Goal: Navigation & Orientation: Find specific page/section

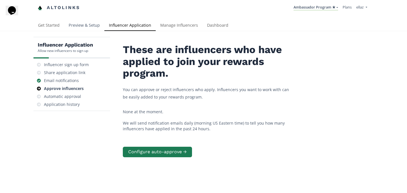
scroll to position [13, 0]
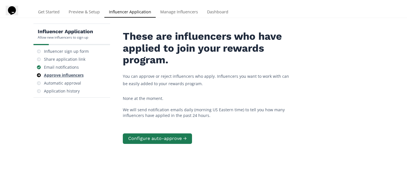
click at [75, 76] on div "Approve influencers" at bounding box center [64, 75] width 40 height 6
click at [71, 69] on div "Email notifications" at bounding box center [61, 67] width 35 height 6
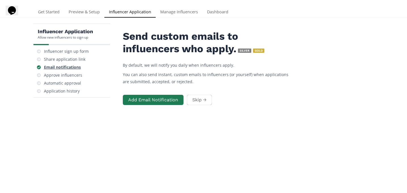
click at [76, 70] on div "Email notifications" at bounding box center [62, 67] width 37 height 6
click at [73, 72] on div "Approve influencers" at bounding box center [63, 75] width 38 height 6
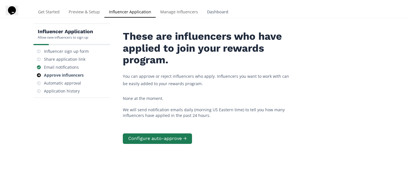
click at [219, 7] on link "Dashboard" at bounding box center [217, 12] width 30 height 11
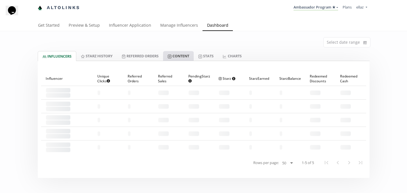
click at [181, 54] on link "Content" at bounding box center [178, 56] width 31 height 10
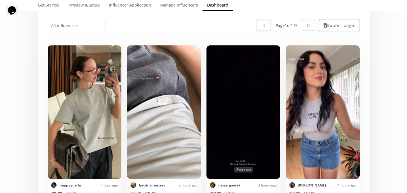
scroll to position [115, 0]
